Goal: Information Seeking & Learning: Check status

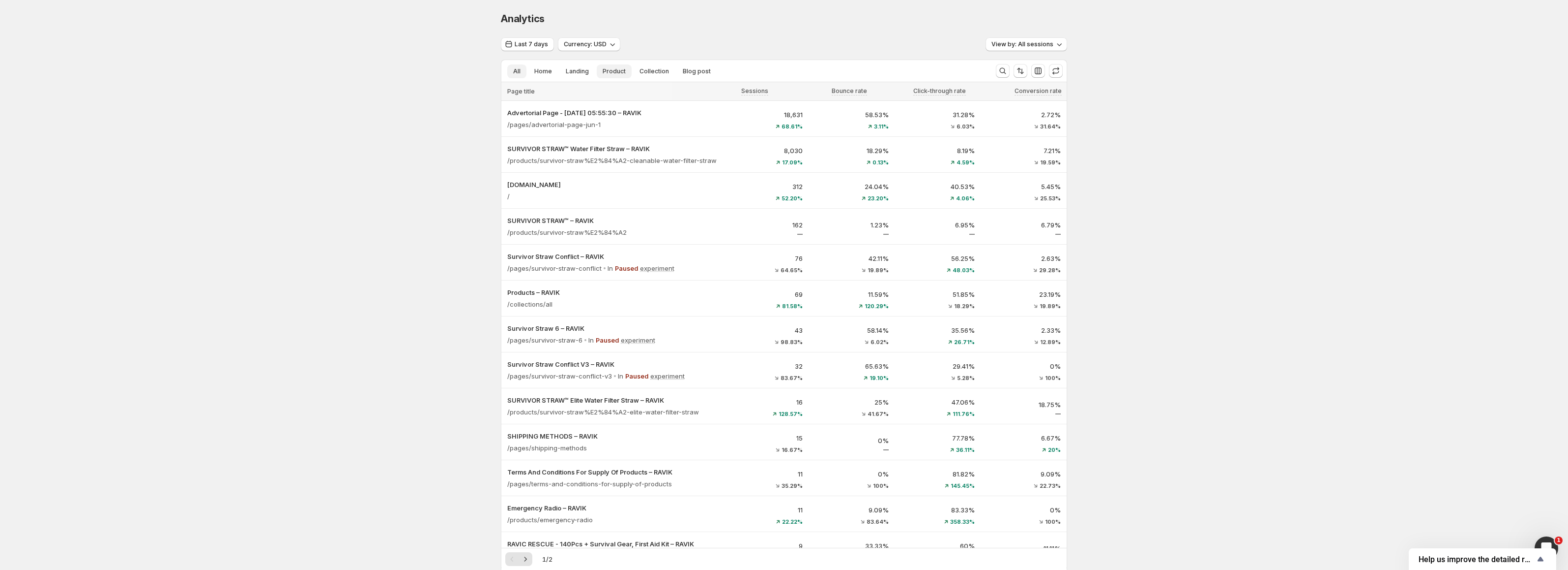
click at [620, 69] on span "Product" at bounding box center [613, 71] width 23 height 8
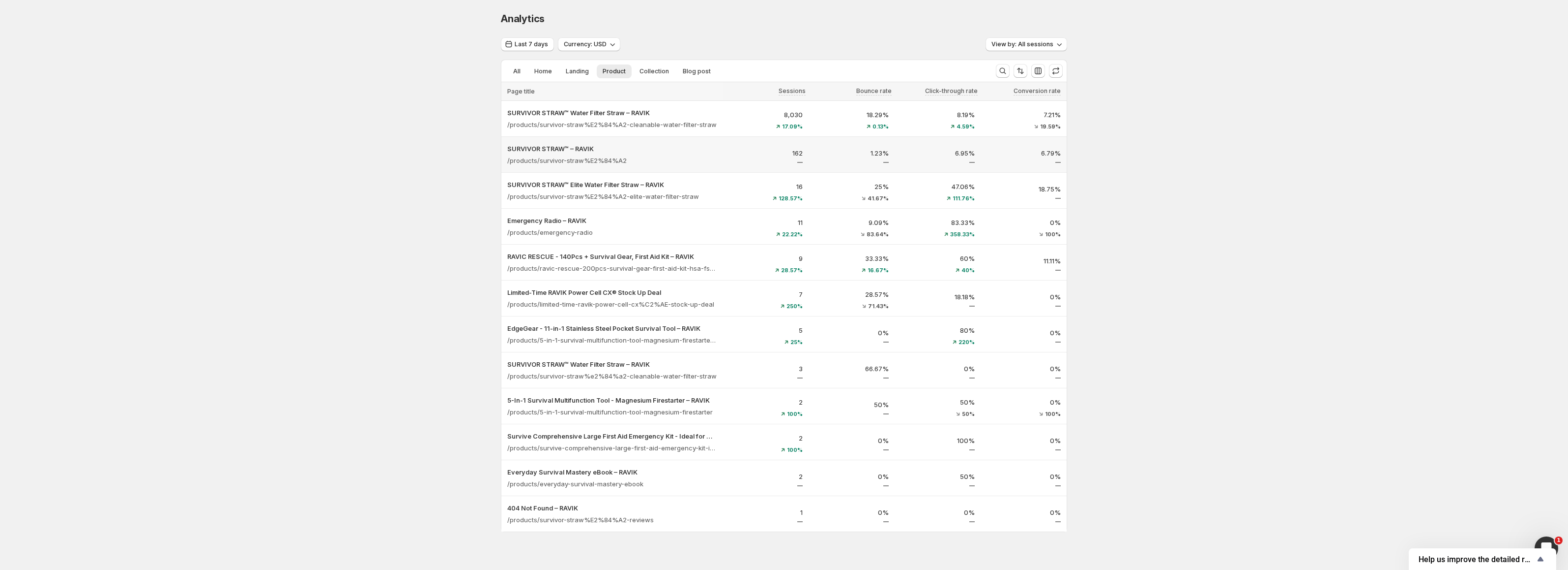
click at [878, 154] on p "1.23%" at bounding box center [852, 153] width 74 height 10
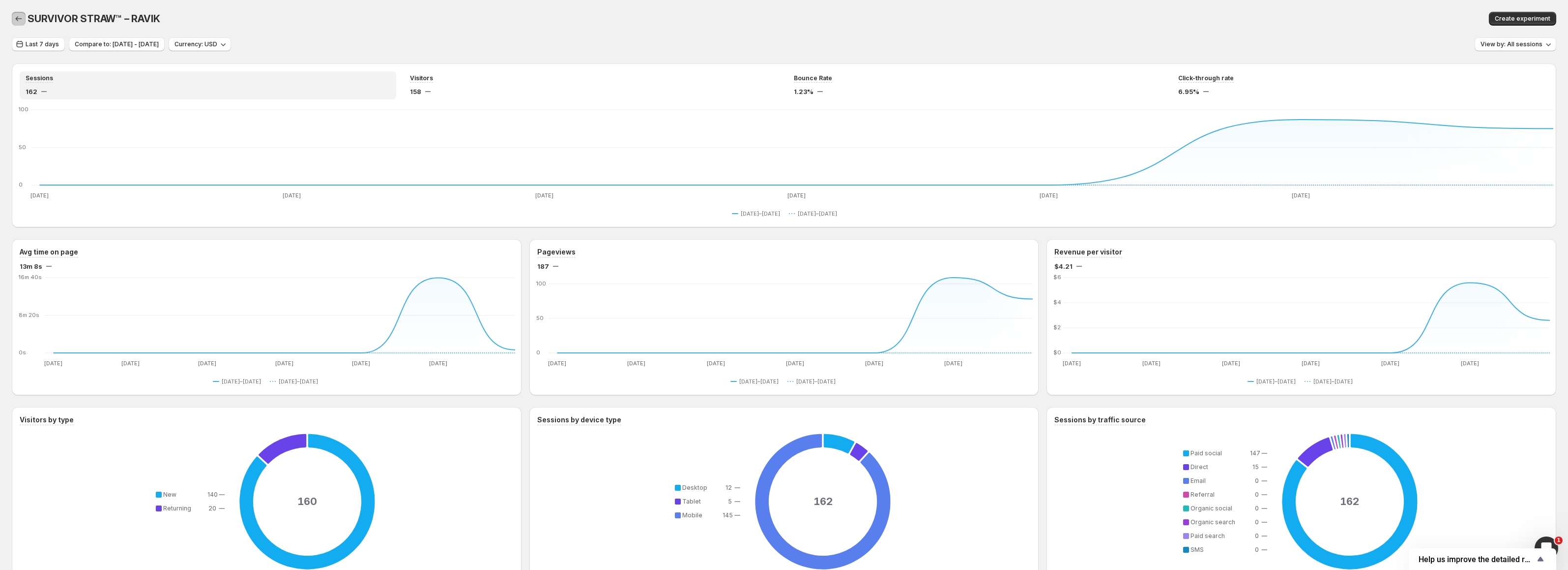
click at [20, 21] on icon "button" at bounding box center [18, 18] width 10 height 10
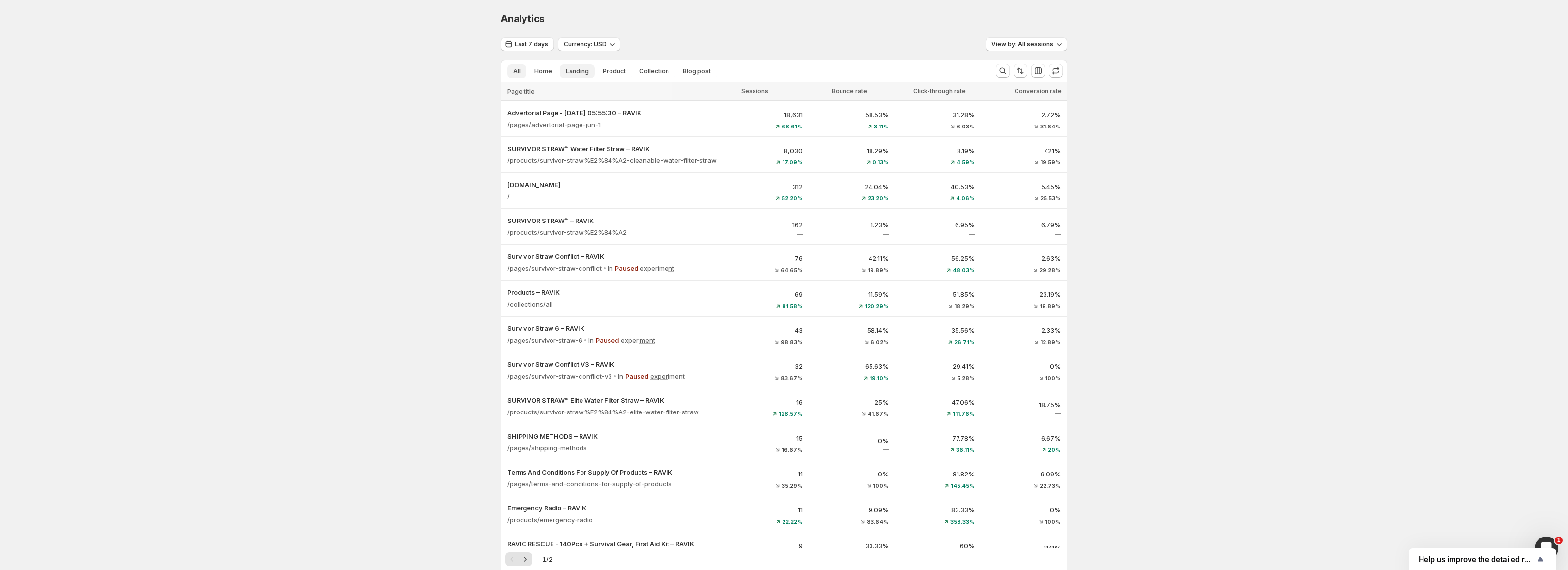
click at [589, 68] on span "Landing" at bounding box center [577, 71] width 23 height 8
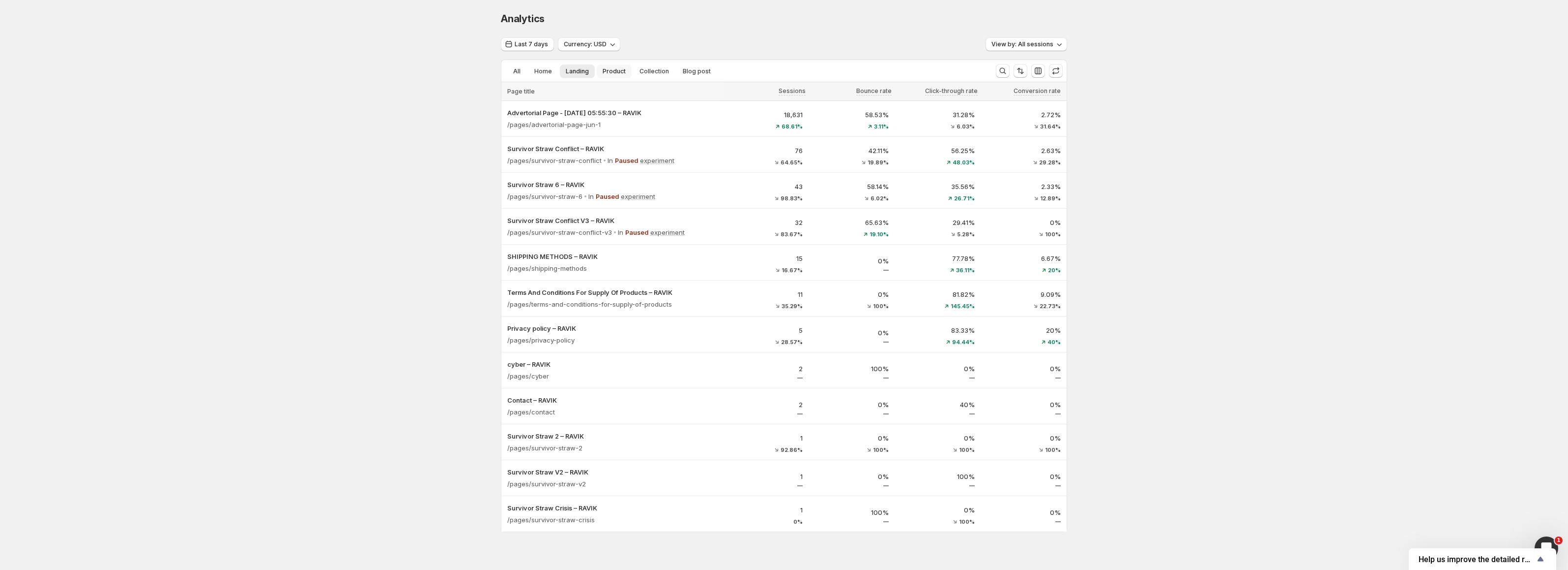
click at [620, 72] on span "Product" at bounding box center [613, 71] width 23 height 8
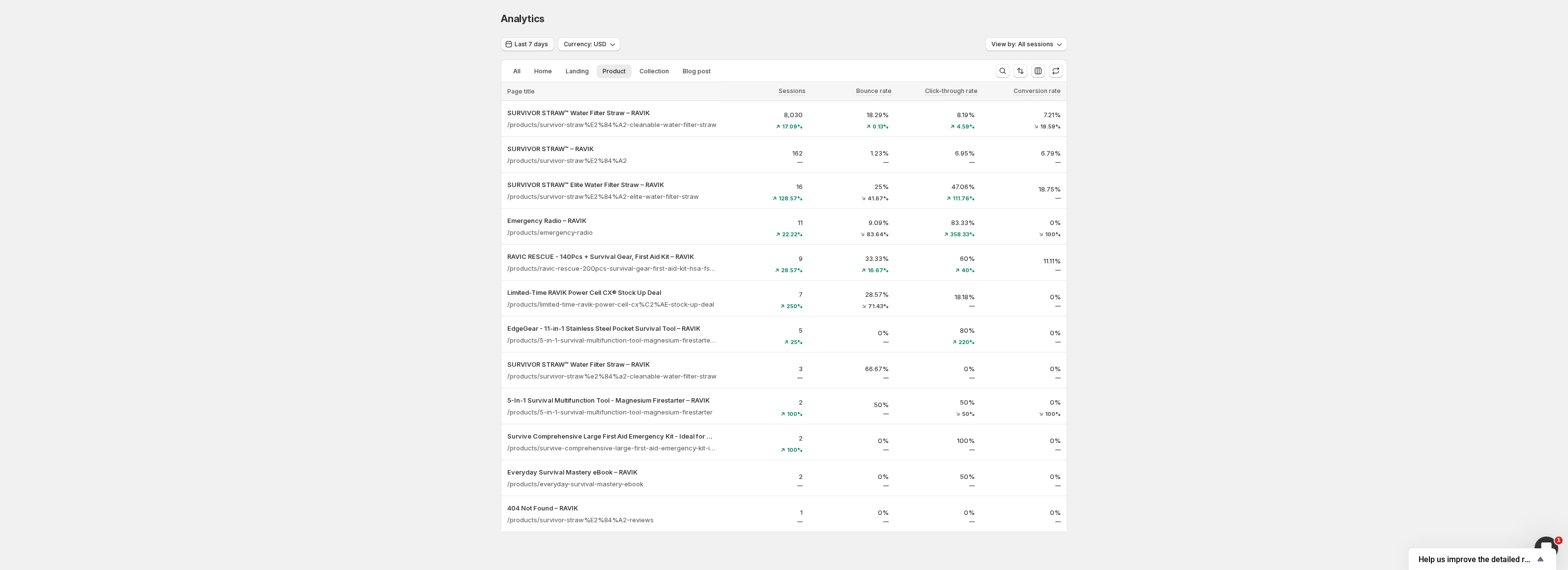
click at [511, 38] on button "Last 7 days" at bounding box center [527, 44] width 53 height 14
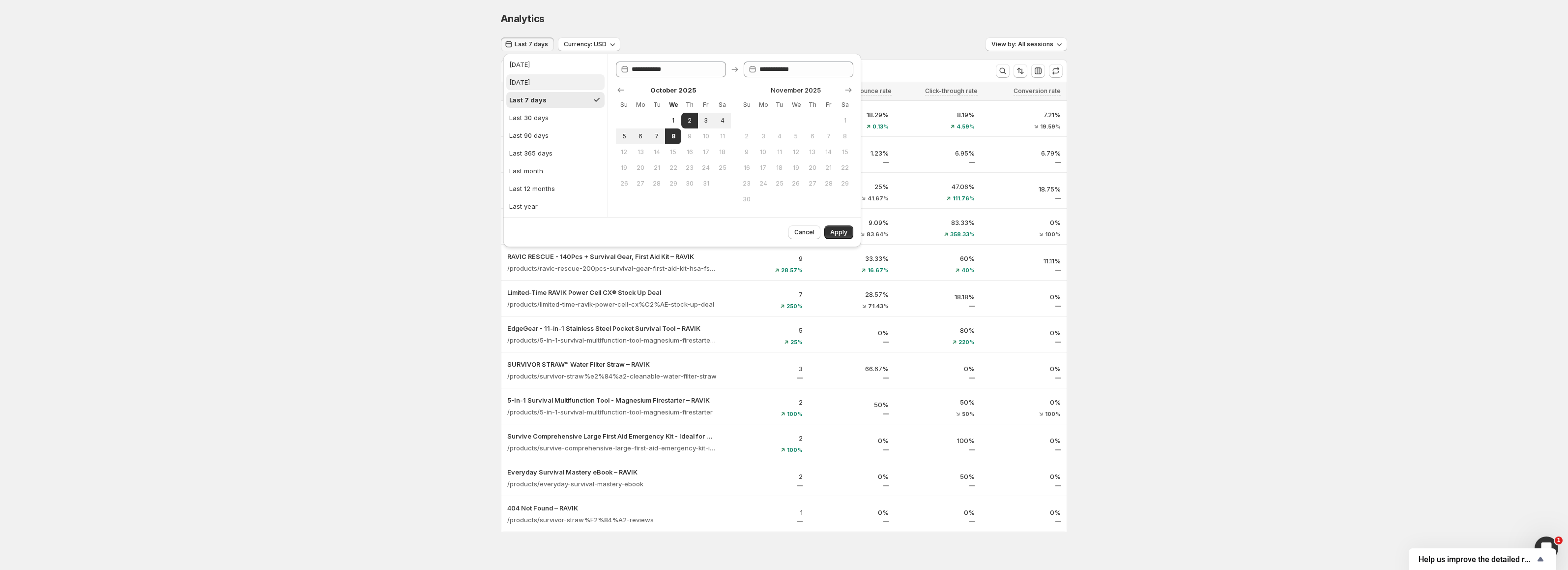
drag, startPoint x: 523, startPoint y: 83, endPoint x: 529, endPoint y: 85, distance: 6.3
click at [523, 83] on div "[DATE]" at bounding box center [520, 82] width 21 height 10
type input "**********"
click at [839, 235] on span "Apply" at bounding box center [839, 232] width 17 height 8
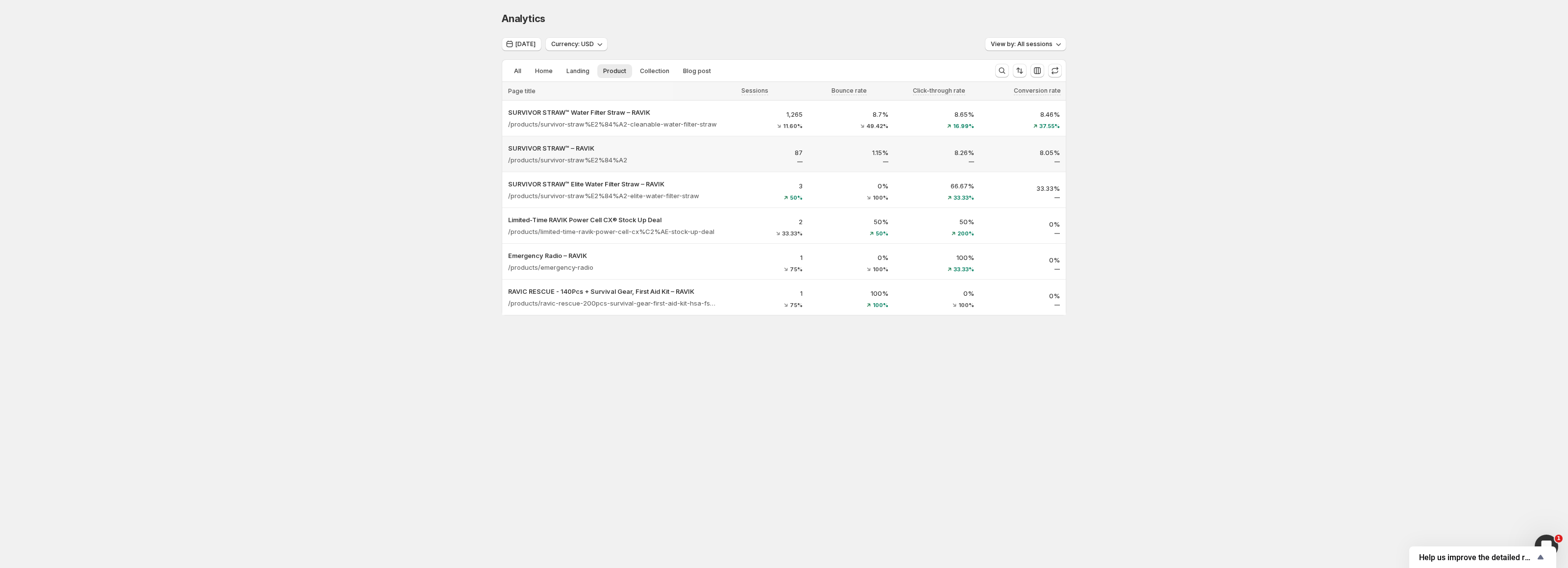
click at [880, 151] on p "1.15%" at bounding box center [851, 152] width 74 height 10
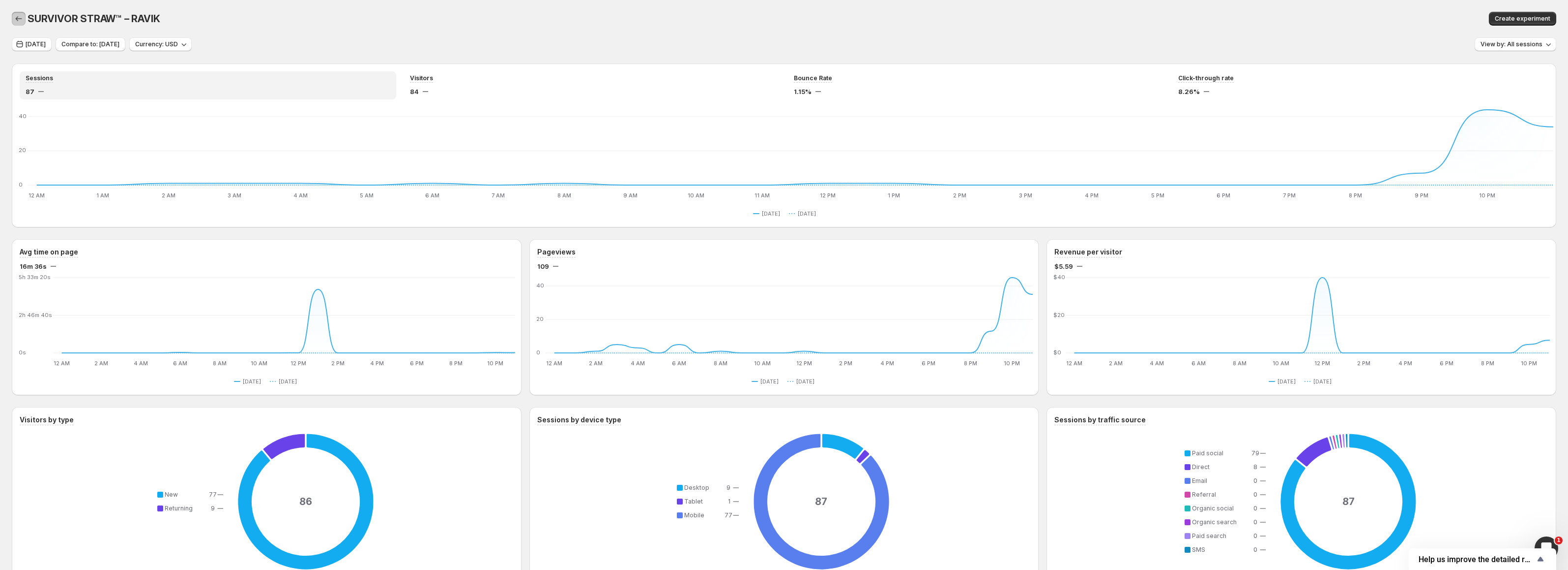
click at [21, 20] on icon "button" at bounding box center [18, 18] width 10 height 10
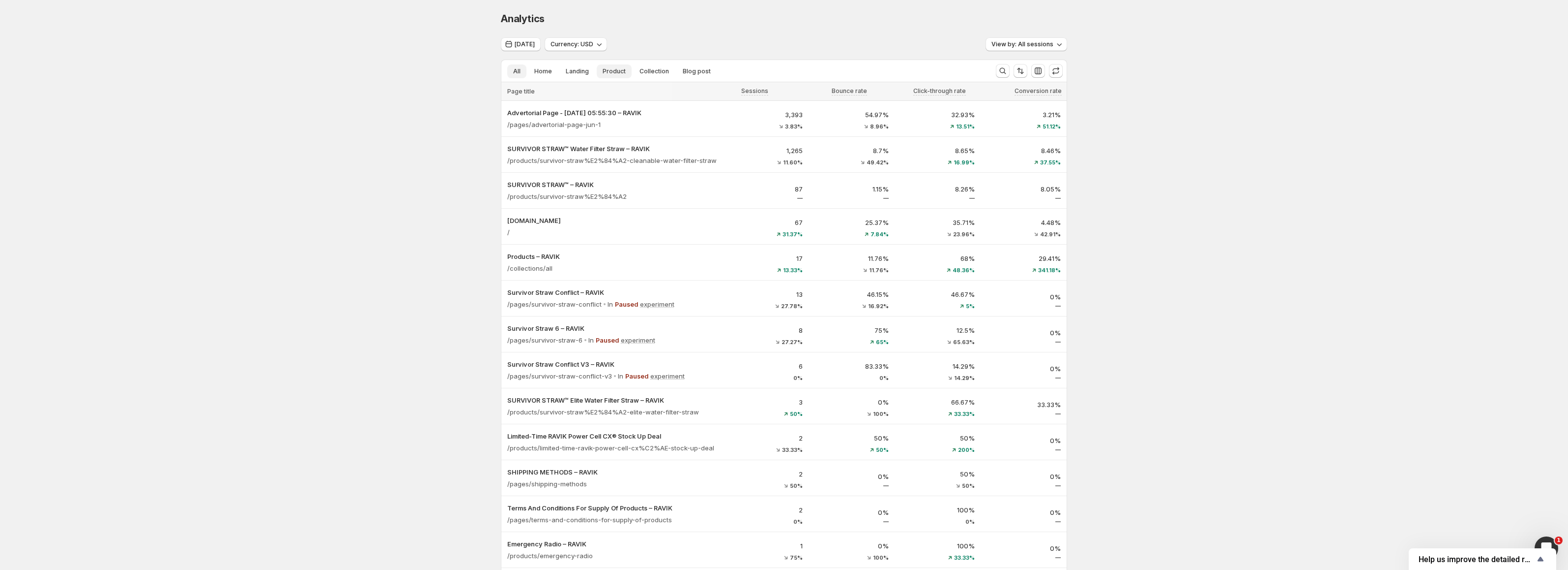
click at [610, 74] on span "Product" at bounding box center [613, 71] width 23 height 8
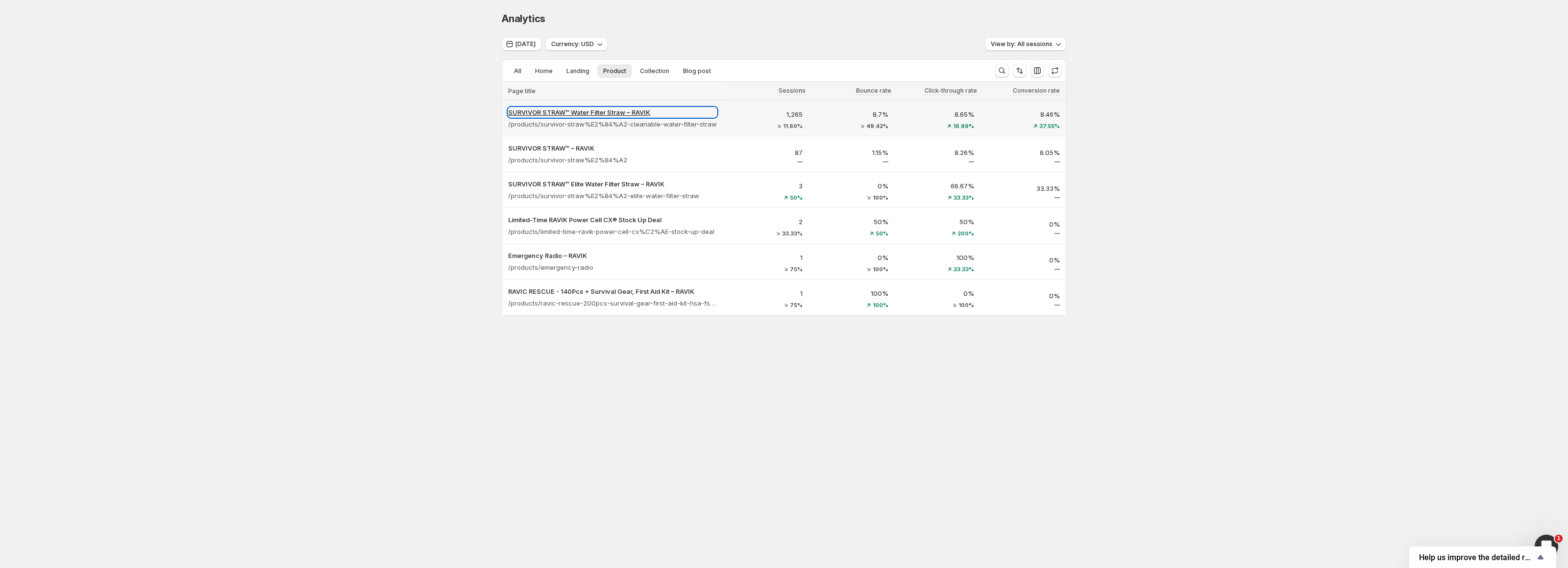
drag, startPoint x: 606, startPoint y: 111, endPoint x: 552, endPoint y: 115, distance: 54.1
click at [552, 115] on p "SURVIVOR STRAW™ Water Filter Straw – RAVIK" at bounding box center [612, 112] width 209 height 10
